Goal: Task Accomplishment & Management: Use online tool/utility

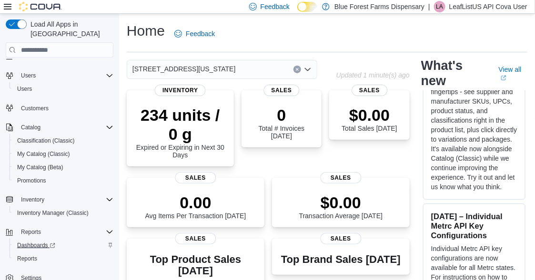
scroll to position [209, 0]
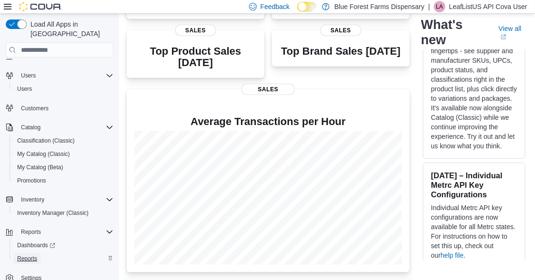
click at [33, 254] on span "Reports" at bounding box center [27, 258] width 20 height 11
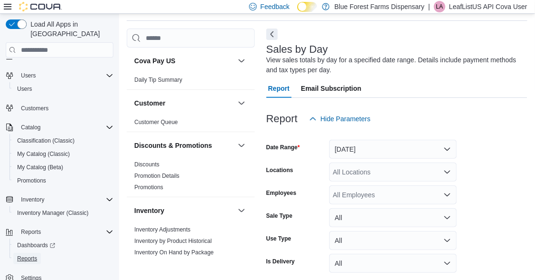
scroll to position [70, 0]
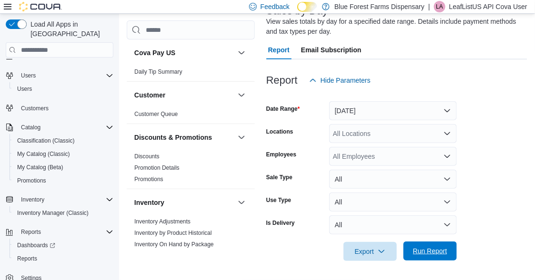
click at [436, 247] on span "Run Report" at bounding box center [430, 252] width 34 height 10
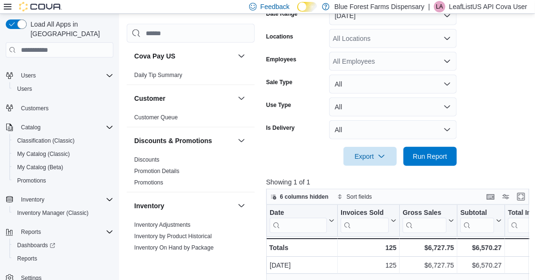
scroll to position [213, 0]
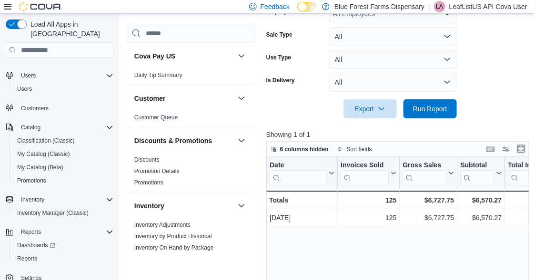
click at [523, 150] on button "Enter fullscreen" at bounding box center [520, 148] width 11 height 11
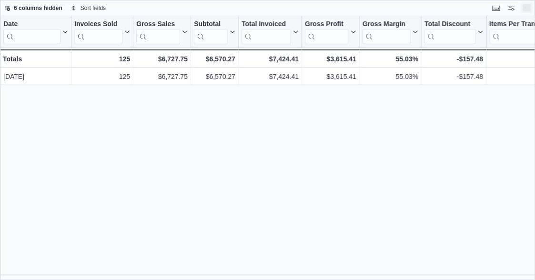
scroll to position [0, 0]
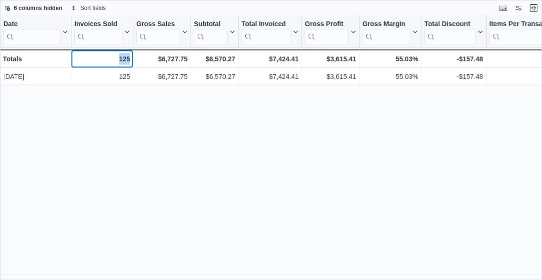
drag, startPoint x: 129, startPoint y: 56, endPoint x: 118, endPoint y: 54, distance: 11.1
click at [118, 54] on div "125" at bounding box center [102, 58] width 56 height 11
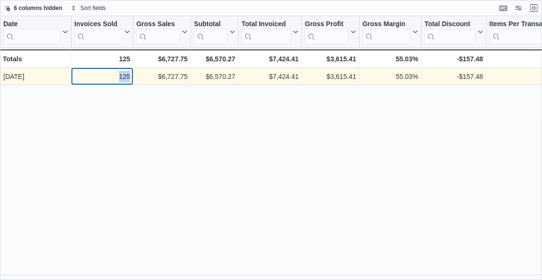
drag, startPoint x: 131, startPoint y: 76, endPoint x: 119, endPoint y: 76, distance: 12.4
click at [119, 76] on div "125 - Invoices Sold, column 2, row 1" at bounding box center [102, 76] width 62 height 17
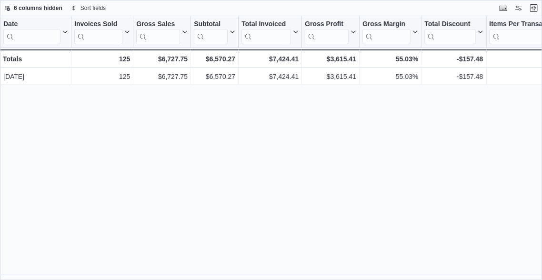
click at [194, 128] on div "Date Click to view column header actions Invoices Sold Click to view column hea…" at bounding box center [271, 148] width 542 height 265
click at [533, 10] on button "Exit fullscreen" at bounding box center [533, 7] width 11 height 11
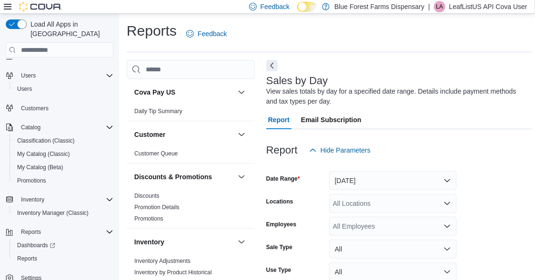
scroll to position [48, 0]
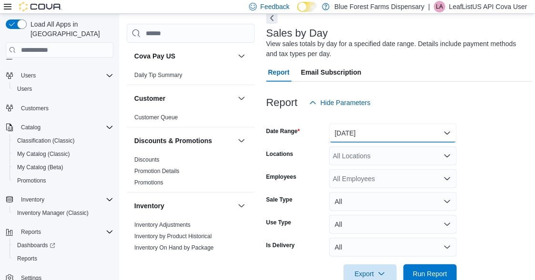
click at [362, 137] on button "[DATE]" at bounding box center [393, 133] width 128 height 19
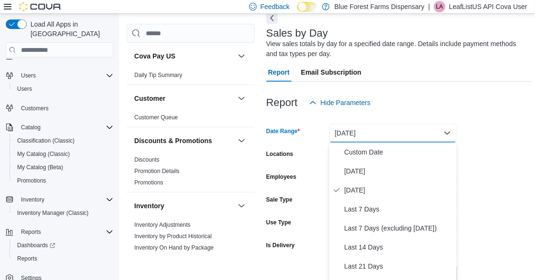
scroll to position [53, 0]
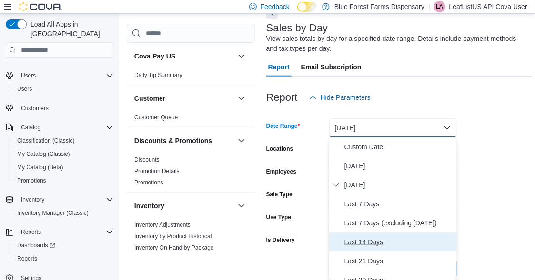
click at [364, 244] on span "Last 14 Days" at bounding box center [398, 242] width 109 height 11
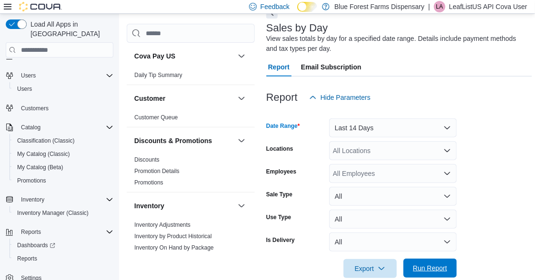
drag, startPoint x: 428, startPoint y: 269, endPoint x: 429, endPoint y: 260, distance: 8.7
click at [427, 269] on span "Run Report" at bounding box center [430, 269] width 34 height 10
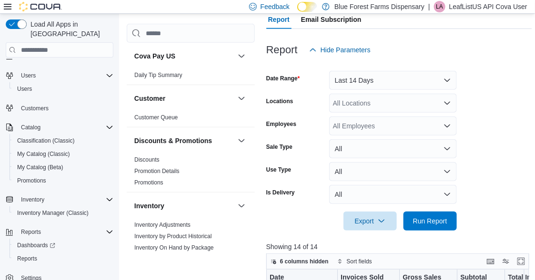
scroll to position [196, 0]
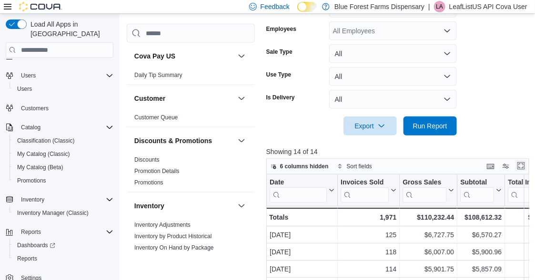
click at [524, 168] on button "Enter fullscreen" at bounding box center [520, 165] width 11 height 11
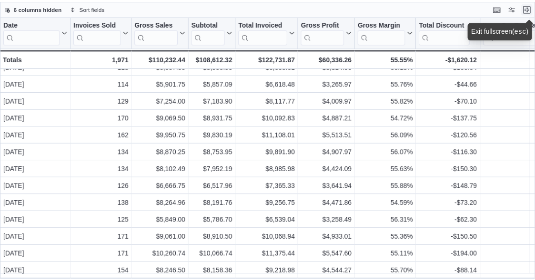
scroll to position [0, 0]
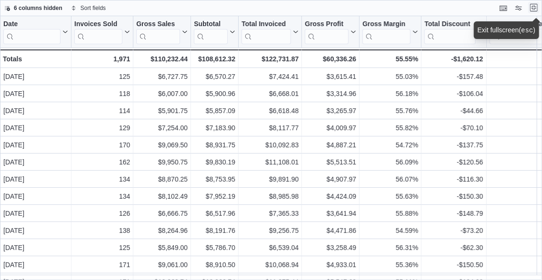
click at [532, 9] on button "Exit fullscreen" at bounding box center [533, 7] width 11 height 11
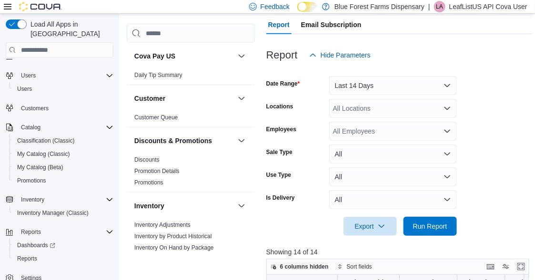
scroll to position [142, 0]
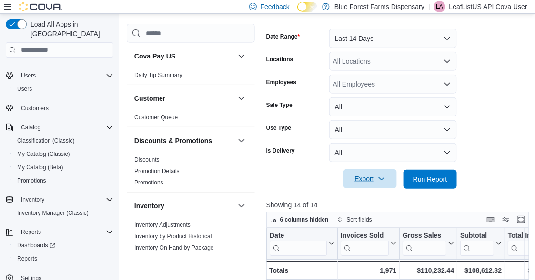
click at [381, 180] on icon "button" at bounding box center [382, 179] width 6 height 3
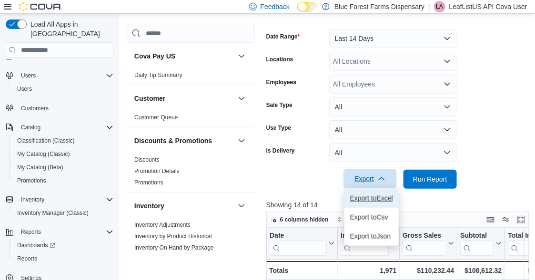
click at [380, 195] on span "Export to Excel" at bounding box center [371, 199] width 43 height 8
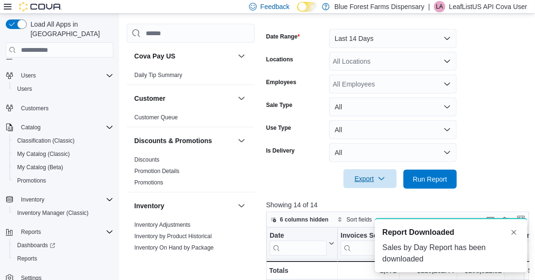
scroll to position [0, 0]
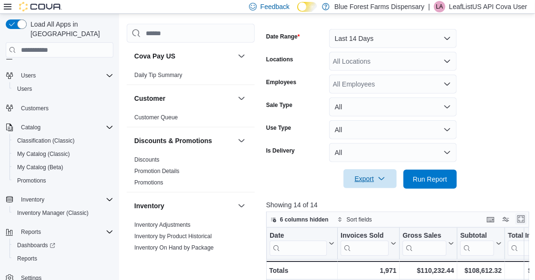
click at [525, 220] on button "Enter fullscreen" at bounding box center [520, 219] width 11 height 11
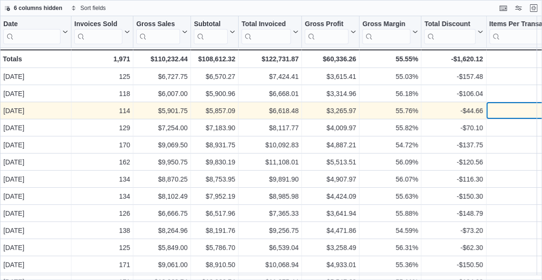
click at [529, 111] on div "1.44" at bounding box center [531, 110] width 82 height 11
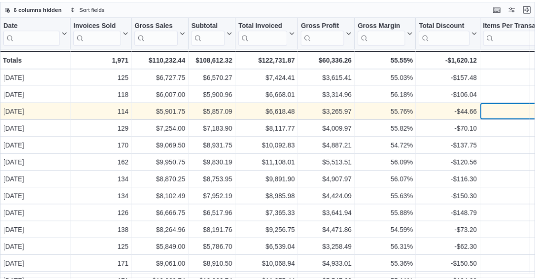
scroll to position [0, 38]
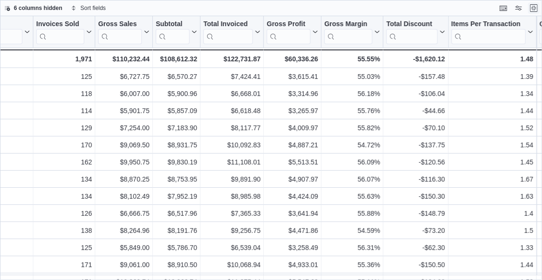
drag, startPoint x: 534, startPoint y: 7, endPoint x: 487, endPoint y: 28, distance: 52.0
click at [534, 7] on button "Exit fullscreen" at bounding box center [533, 7] width 11 height 11
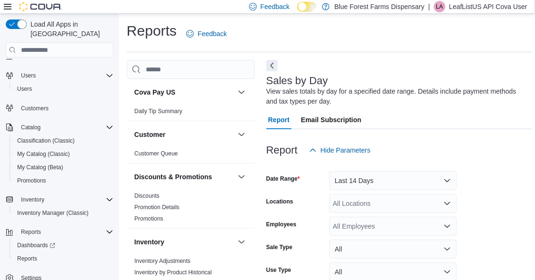
scroll to position [53, 0]
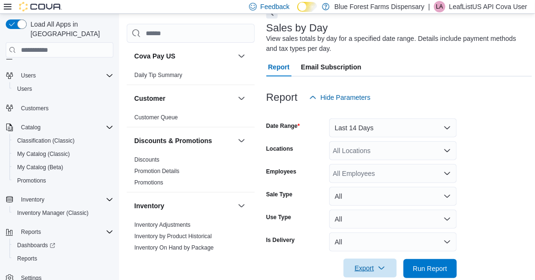
scroll to position [70, 0]
